Goal: Task Accomplishment & Management: Complete application form

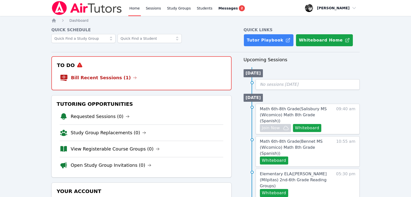
click at [136, 10] on link "Home" at bounding box center [134, 8] width 12 height 16
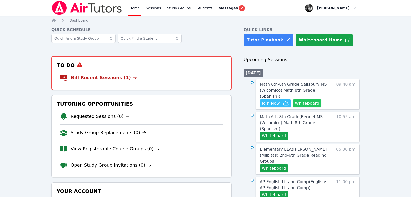
click at [297, 100] on button "Whiteboard" at bounding box center [307, 104] width 28 height 8
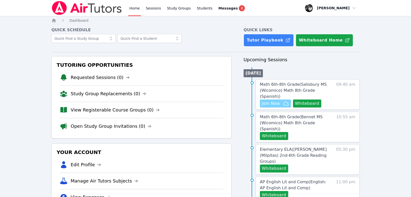
click at [276, 101] on span "Join Now" at bounding box center [271, 104] width 18 height 6
click at [281, 132] on button "Whiteboard" at bounding box center [274, 136] width 28 height 8
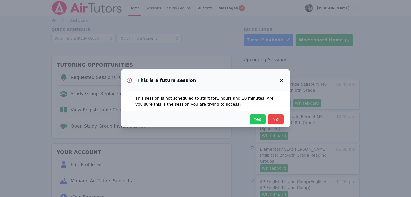
click at [258, 118] on span "Yes" at bounding box center [257, 119] width 11 height 7
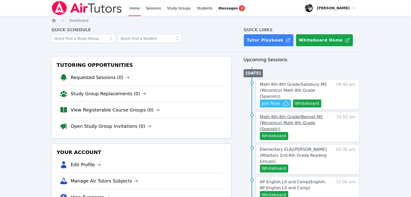
click at [274, 115] on span "Math 6th-8th Grade ( Bennet MS (Wicomico) Math 8th Grade (Spanish) )" at bounding box center [291, 123] width 63 height 17
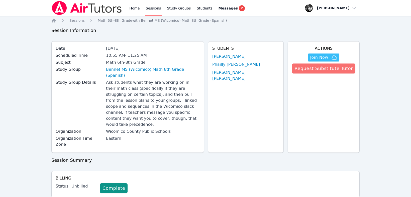
click at [320, 71] on button "Request Substitute Tutor" at bounding box center [323, 69] width 63 height 10
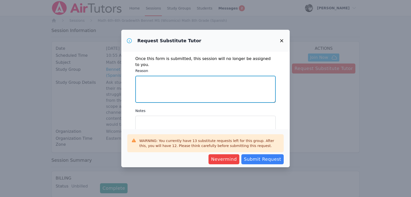
click at [171, 80] on textarea "Reason" at bounding box center [205, 89] width 140 height 27
click at [151, 76] on textarea "Reason" at bounding box center [205, 89] width 140 height 27
click at [141, 79] on textarea "Reason" at bounding box center [205, 89] width 140 height 27
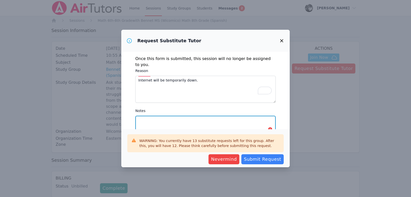
click at [146, 118] on textarea "Notes" at bounding box center [205, 129] width 140 height 27
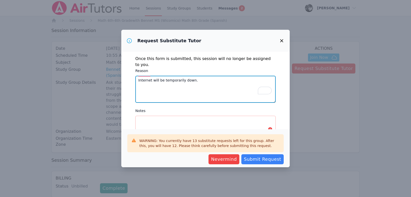
click at [200, 76] on textarea "Internet will be temporarily down." at bounding box center [205, 89] width 140 height 27
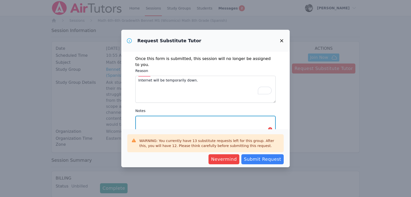
click at [158, 116] on textarea "Notes" at bounding box center [205, 129] width 140 height 27
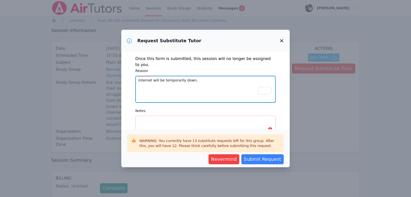
drag, startPoint x: 190, startPoint y: 75, endPoint x: 136, endPoint y: 74, distance: 53.8
click at [135, 76] on textarea "Internet will be temporarily down." at bounding box center [205, 89] width 140 height 27
type textarea "T"
type textarea "Tutor not feeling well."
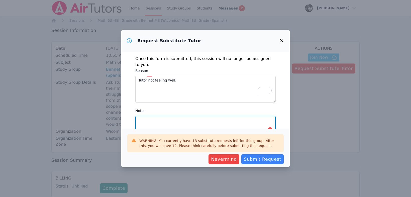
click at [149, 116] on textarea "Notes" at bounding box center [205, 129] width 140 height 27
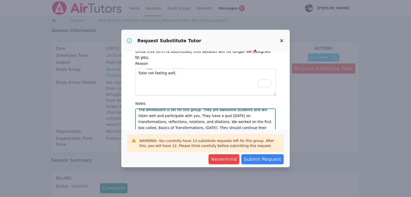
scroll to position [9, 0]
type textarea "The whiteboard is set for this group. They are awesome students and will listen…"
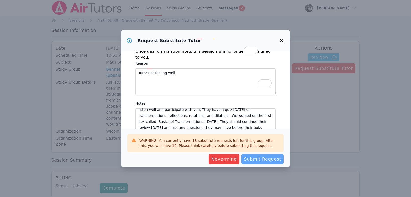
click at [256, 162] on span "Submit Request" at bounding box center [262, 159] width 37 height 7
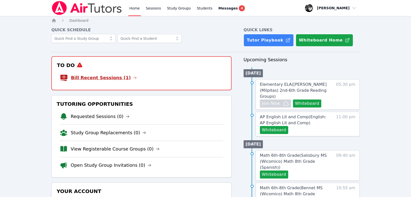
click at [93, 76] on link "Bill Recent Sessions (1)" at bounding box center [104, 77] width 66 height 7
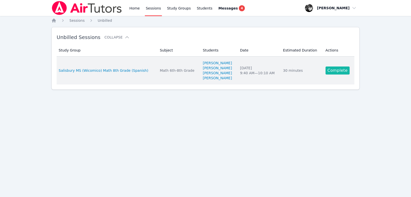
click at [336, 70] on link "Complete" at bounding box center [337, 71] width 24 height 8
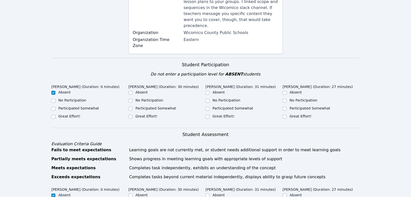
scroll to position [140, 0]
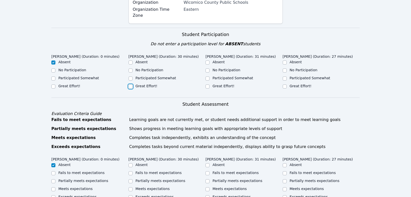
click at [130, 85] on input "Great Effort!" at bounding box center [130, 87] width 4 height 4
checkbox input "true"
click at [209, 85] on input "Great Effort!" at bounding box center [207, 87] width 4 height 4
checkbox input "true"
click at [283, 85] on input "Great Effort!" at bounding box center [284, 87] width 4 height 4
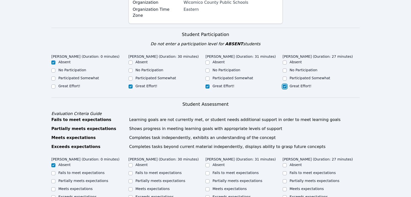
checkbox input "true"
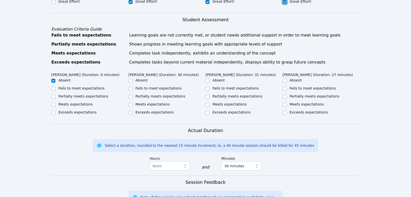
scroll to position [227, 0]
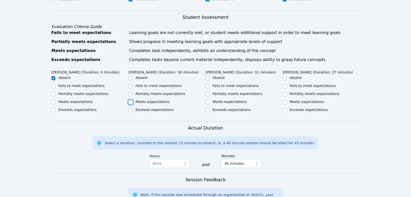
click at [131, 100] on input "Meets expectations" at bounding box center [130, 102] width 4 height 4
checkbox input "true"
click at [206, 100] on input "Meets expectations" at bounding box center [207, 102] width 4 height 4
checkbox input "true"
click at [283, 100] on input "Meets expectations" at bounding box center [284, 102] width 4 height 4
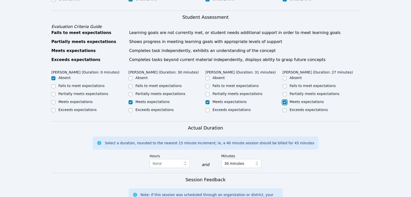
checkbox input "true"
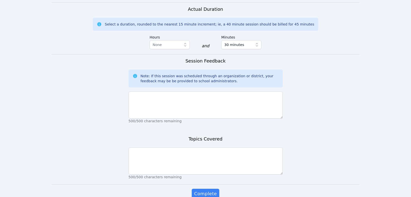
scroll to position [357, 0]
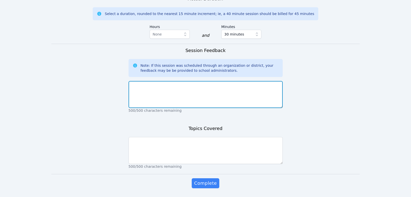
click at [160, 82] on textarea at bounding box center [205, 94] width 154 height 27
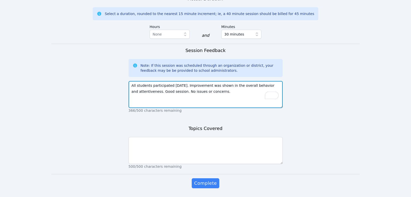
type textarea "All students participated [DATE]. Improvement was shown in the overall behavior…"
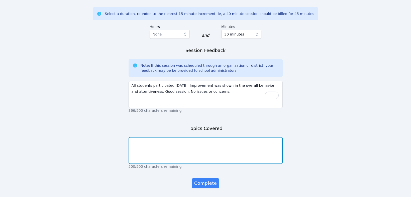
click at [133, 140] on textarea at bounding box center [205, 150] width 154 height 27
type textarea "Unit ratios and proportional relationships"
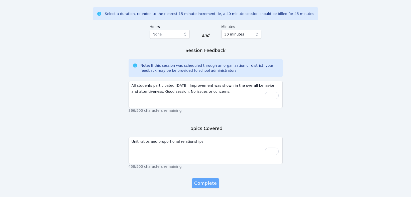
click at [206, 180] on span "Complete" at bounding box center [205, 183] width 23 height 7
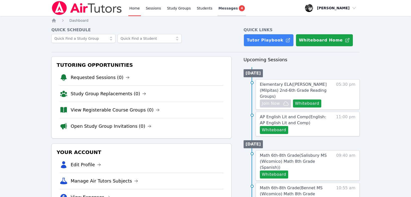
click at [220, 9] on span "Messages" at bounding box center [227, 8] width 19 height 5
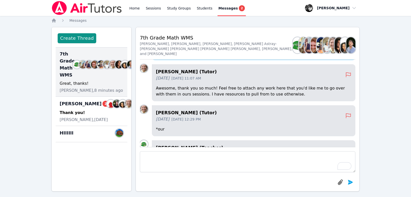
scroll to position [-205, 0]
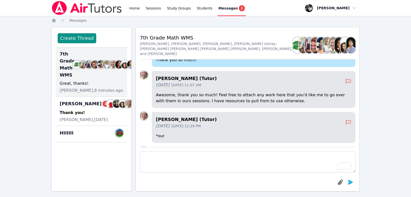
click at [218, 11] on div "Messages 2" at bounding box center [231, 8] width 27 height 6
click at [131, 7] on link "Home" at bounding box center [134, 8] width 12 height 16
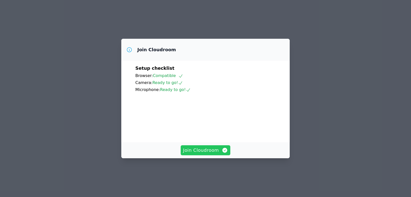
click at [199, 154] on span "Join Cloudroom" at bounding box center [205, 150] width 45 height 7
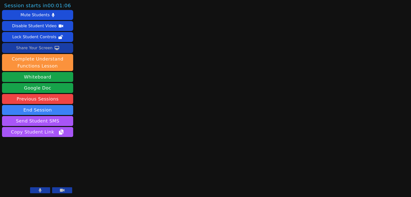
click at [32, 46] on div "Share Your Screen" at bounding box center [34, 48] width 37 height 8
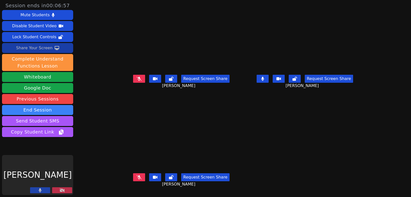
click at [59, 190] on button at bounding box center [62, 191] width 20 height 6
click at [63, 190] on icon at bounding box center [62, 191] width 5 height 4
